Goal: Information Seeking & Learning: Learn about a topic

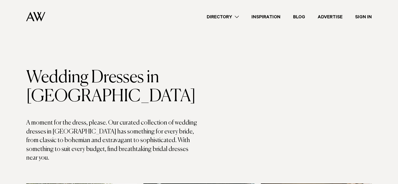
scroll to position [131, 0]
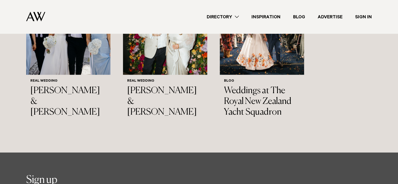
scroll to position [5394, 0]
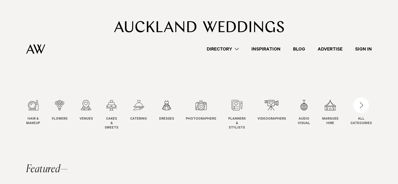
scroll to position [774, 0]
